Goal: Navigation & Orientation: Find specific page/section

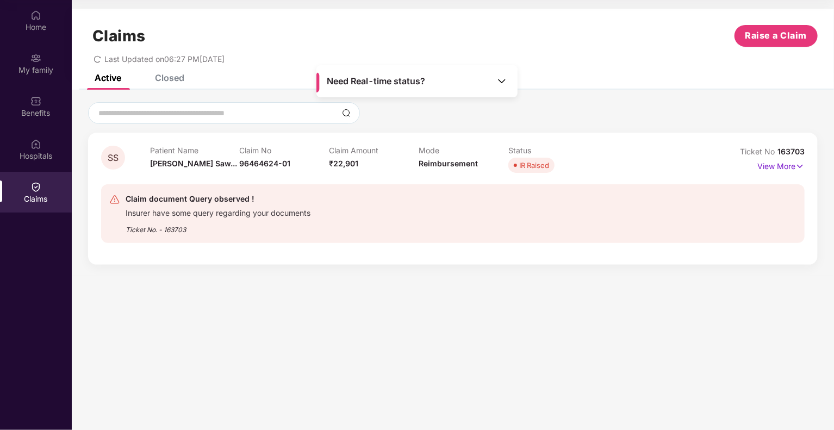
scroll to position [61, 0]
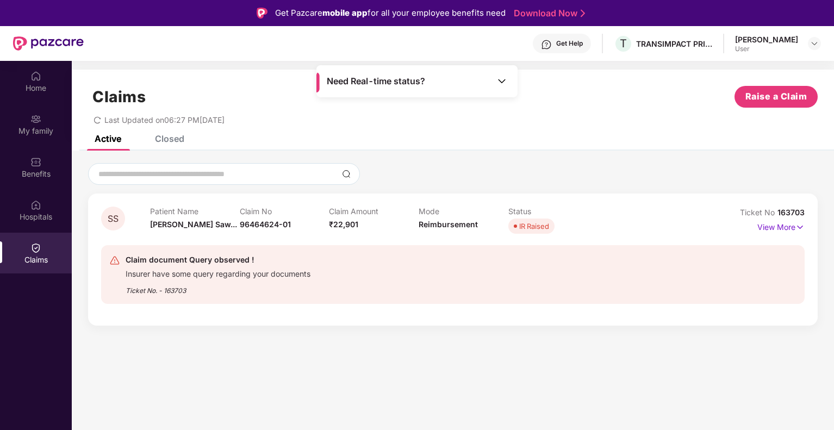
scroll to position [61, 0]
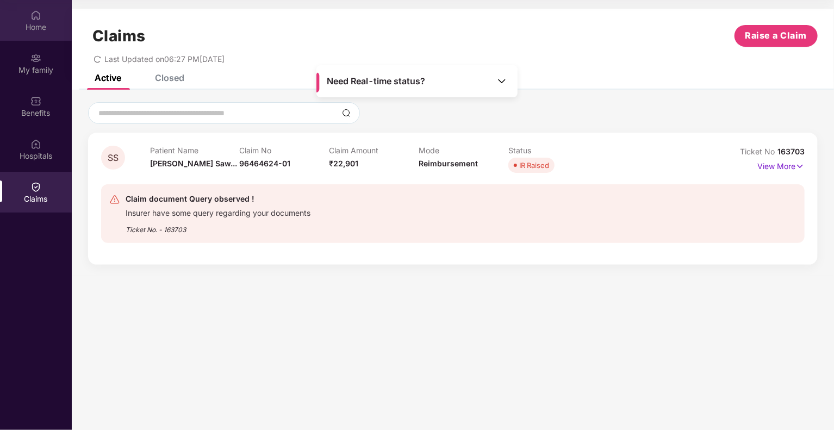
click at [31, 20] on img at bounding box center [35, 15] width 11 height 11
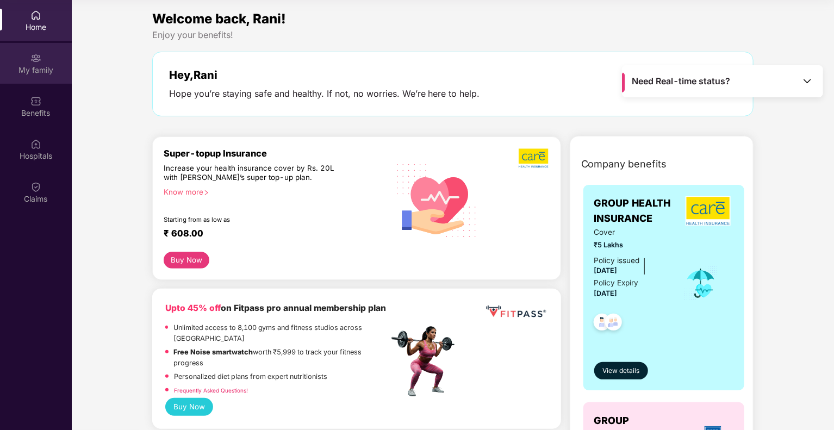
click at [35, 71] on div "My family" at bounding box center [36, 70] width 72 height 11
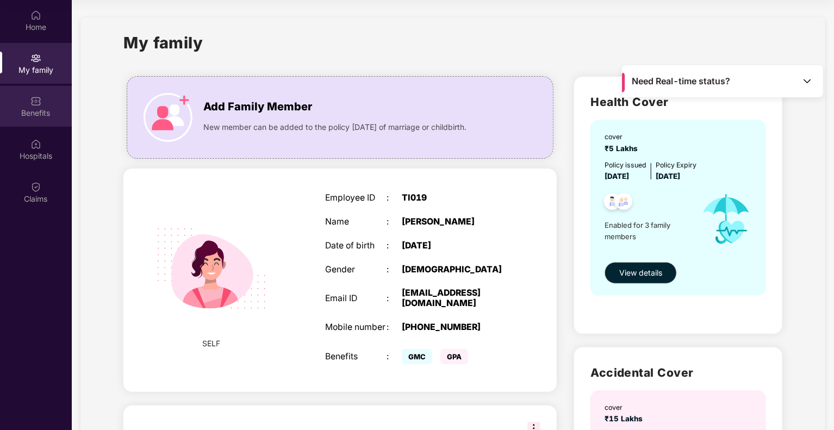
click at [35, 100] on img at bounding box center [35, 101] width 11 height 11
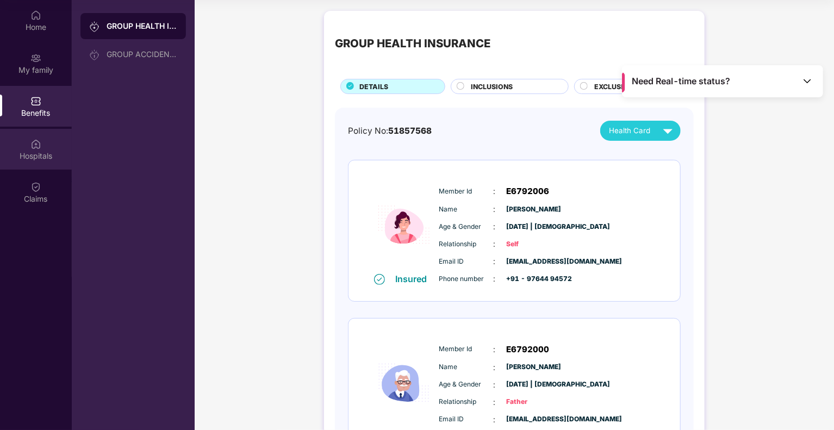
click at [43, 151] on div "Hospitals" at bounding box center [36, 156] width 72 height 11
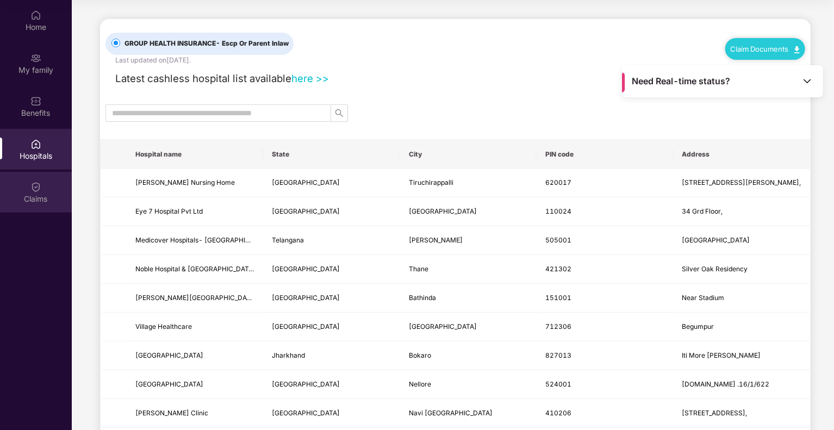
click at [37, 184] on img at bounding box center [35, 187] width 11 height 11
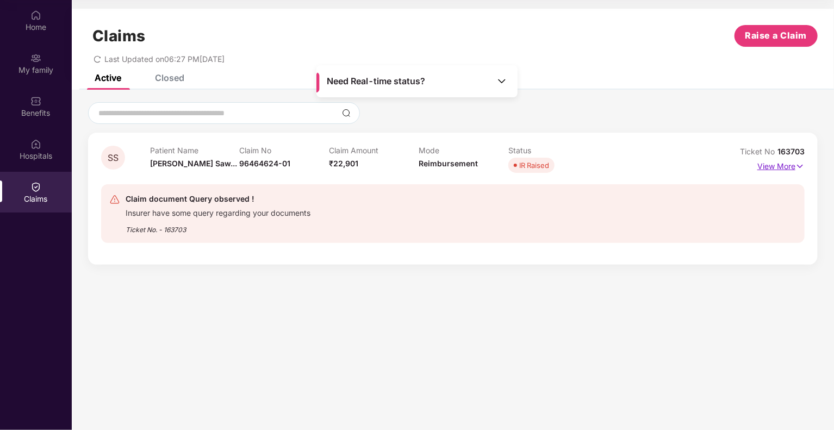
click at [776, 165] on p "View More" at bounding box center [780, 165] width 47 height 15
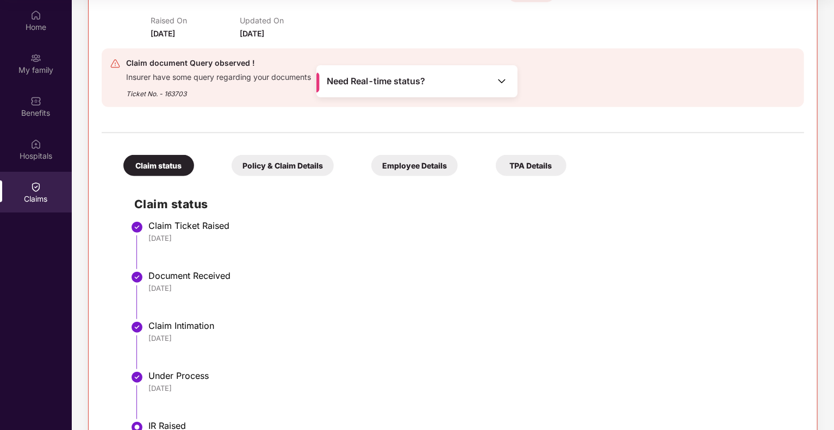
scroll to position [107, 0]
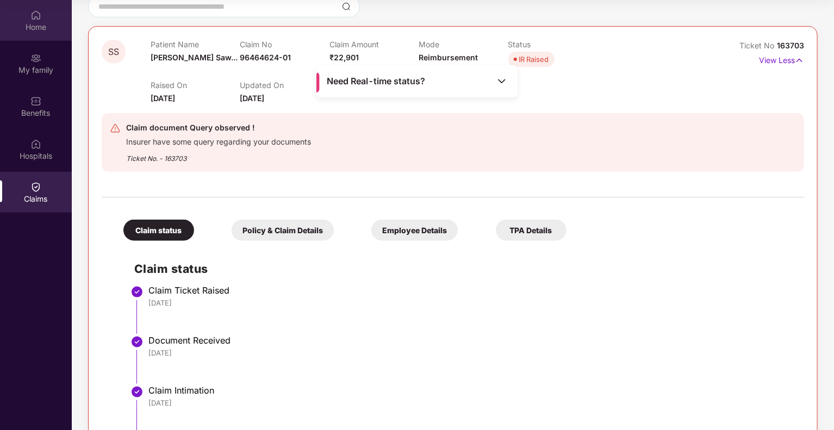
click at [40, 21] on div "Home" at bounding box center [36, 20] width 72 height 41
